Goal: Task Accomplishment & Management: Use online tool/utility

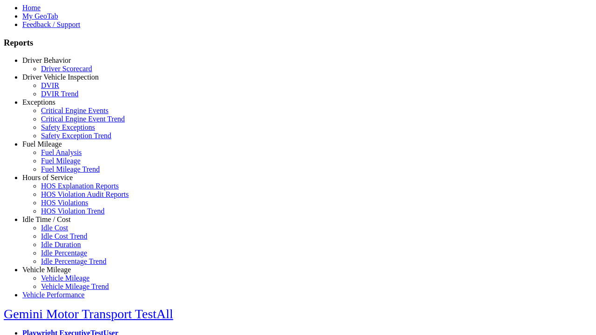
click at [54, 224] on link "Idle Time / Cost" at bounding box center [46, 220] width 48 height 8
click at [61, 232] on link "Idle Cost" at bounding box center [54, 228] width 27 height 8
select select "**"
select select
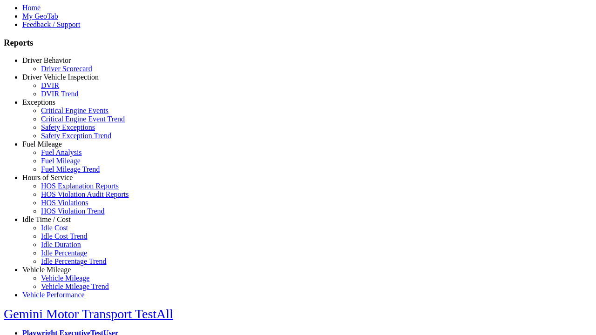
select select
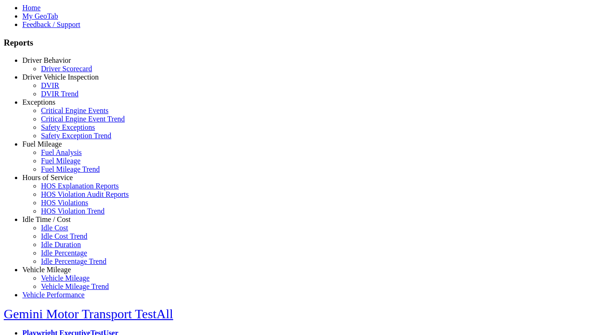
select select
